Goal: Task Accomplishment & Management: Manage account settings

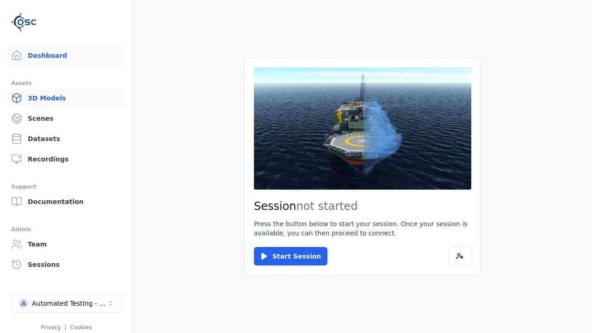
click at [66, 98] on link "3D Models" at bounding box center [66, 98] width 118 height 19
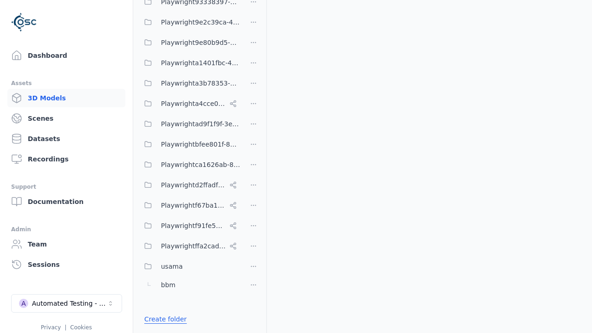
click at [163, 319] on link "Create folder" at bounding box center [165, 319] width 43 height 9
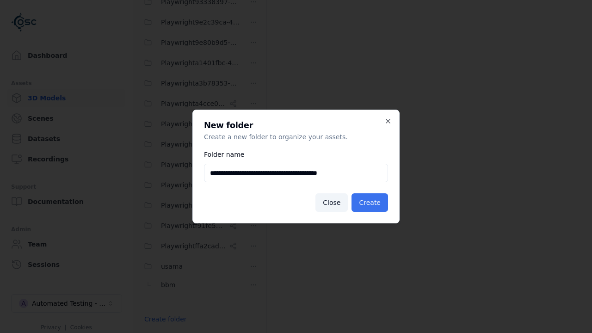
type input "**********"
click at [371, 203] on button "Create" at bounding box center [370, 202] width 37 height 19
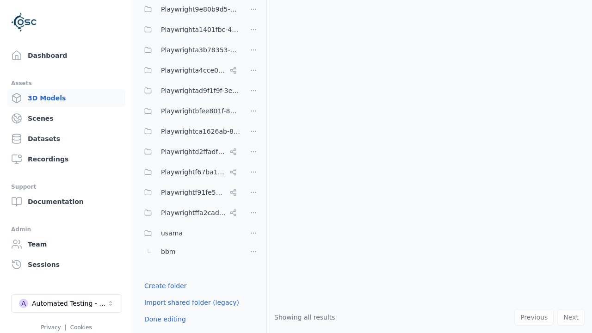
click at [254, 167] on html "Support Dashboard Assets 3D Models Scenes Datasets Recordings Support Documenta…" at bounding box center [296, 166] width 592 height 333
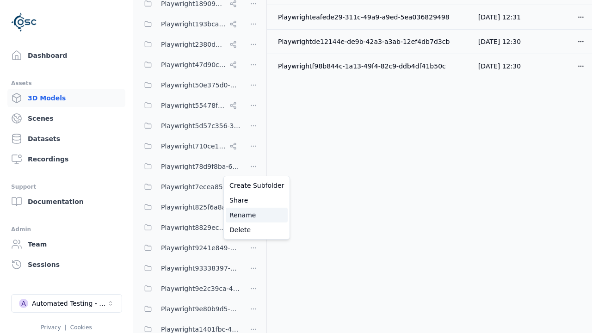
click at [253, 215] on div "Rename" at bounding box center [257, 215] width 62 height 15
